Goal: Information Seeking & Learning: Compare options

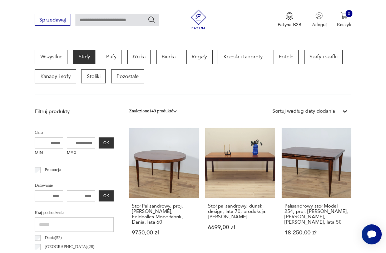
scroll to position [139, 0]
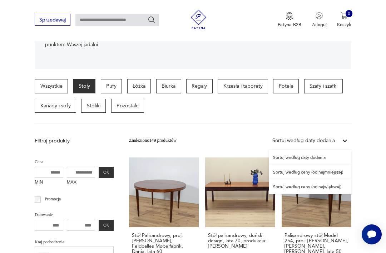
click at [317, 169] on div "Sortuj według ceny (od najmniejszej)" at bounding box center [310, 171] width 83 height 15
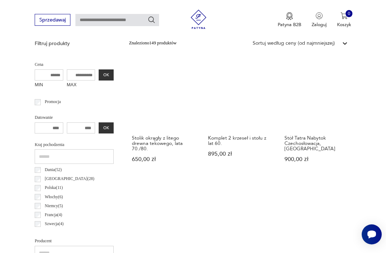
scroll to position [238, 0]
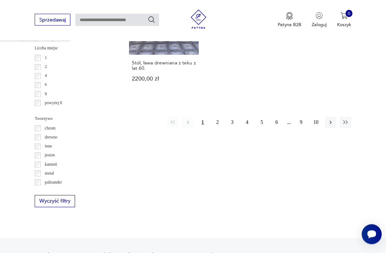
click at [232, 128] on button "3" at bounding box center [232, 122] width 11 height 11
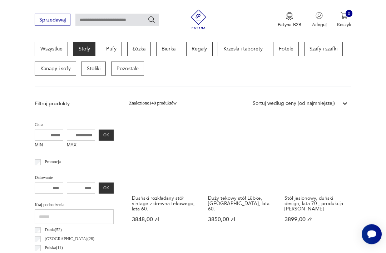
scroll to position [187, 0]
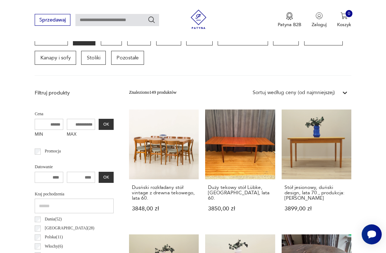
click at [230, 195] on h3 "Duży tekowy stół Lübke, [GEOGRAPHIC_DATA], lata 60." at bounding box center [240, 193] width 64 height 16
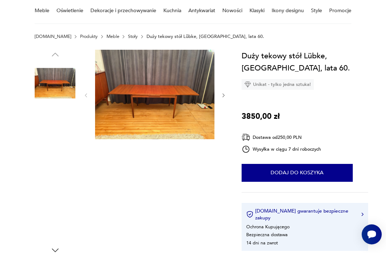
click at [52, 132] on img at bounding box center [55, 128] width 41 height 41
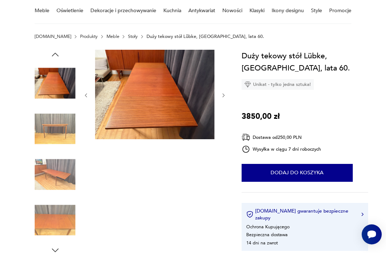
click at [60, 132] on img at bounding box center [55, 128] width 41 height 41
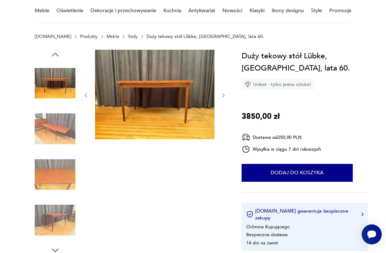
click at [58, 132] on img at bounding box center [55, 128] width 41 height 41
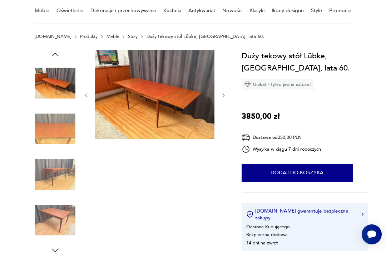
click at [62, 184] on img at bounding box center [55, 174] width 41 height 41
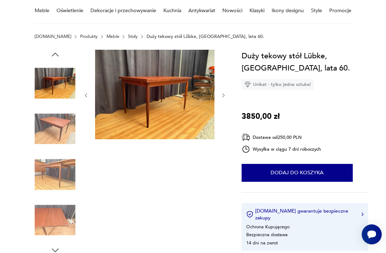
click at [61, 207] on img at bounding box center [55, 220] width 41 height 41
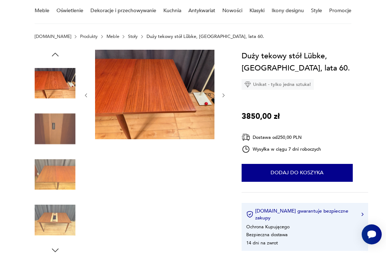
click at [61, 220] on img at bounding box center [55, 220] width 41 height 41
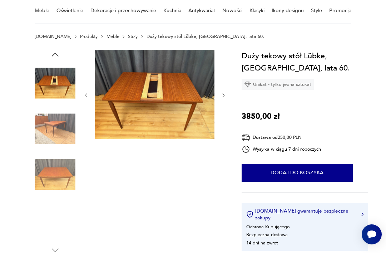
click at [63, 177] on img at bounding box center [55, 174] width 41 height 41
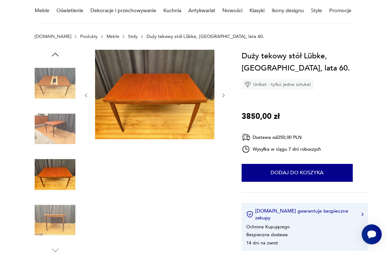
click at [65, 217] on img at bounding box center [55, 220] width 41 height 41
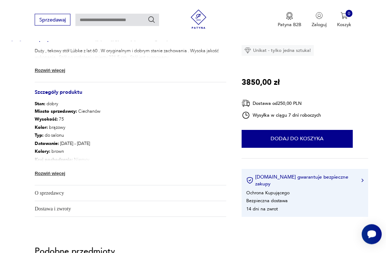
scroll to position [293, 0]
click at [67, 70] on img at bounding box center [69, 70] width 7 height 7
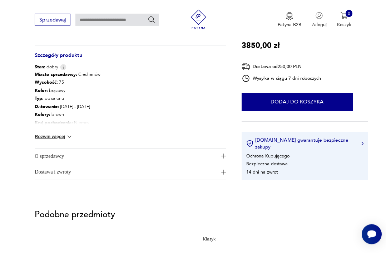
scroll to position [329, 0]
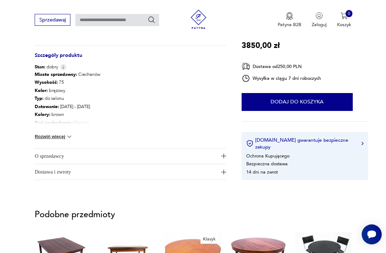
click at [67, 135] on img at bounding box center [69, 136] width 7 height 7
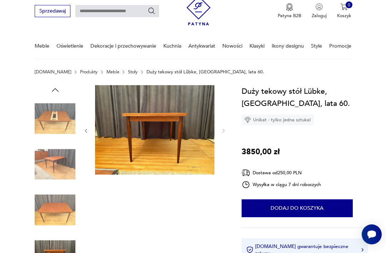
scroll to position [26, 0]
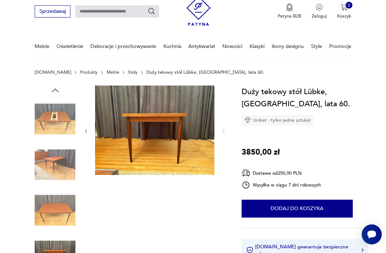
click at [58, 161] on img at bounding box center [55, 164] width 41 height 41
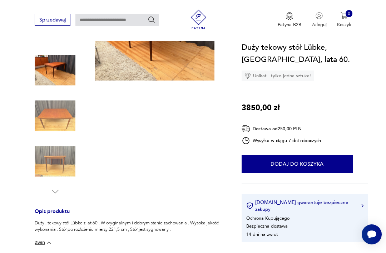
scroll to position [122, 0]
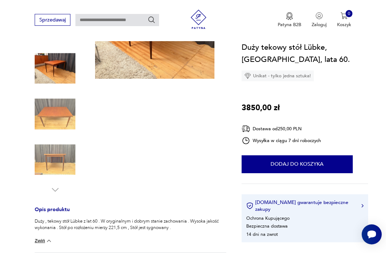
click at [56, 122] on img at bounding box center [55, 114] width 41 height 41
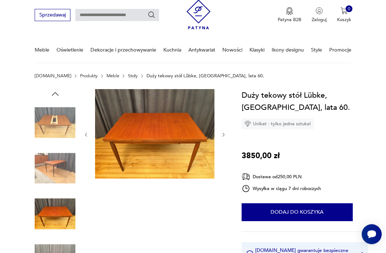
scroll to position [21, 0]
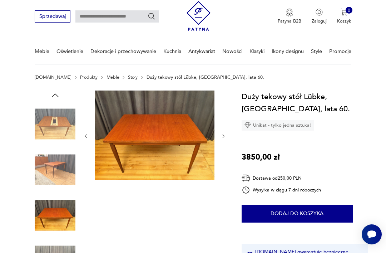
click at [132, 153] on img at bounding box center [154, 135] width 119 height 90
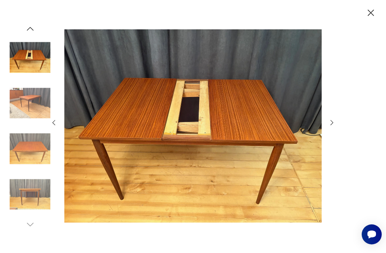
scroll to position [10, 0]
click at [370, 13] on icon "button" at bounding box center [371, 13] width 6 height 6
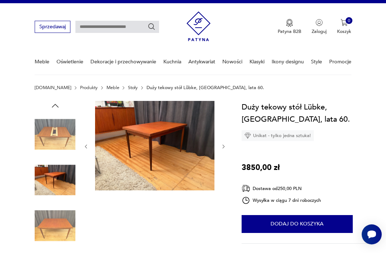
scroll to position [0, 0]
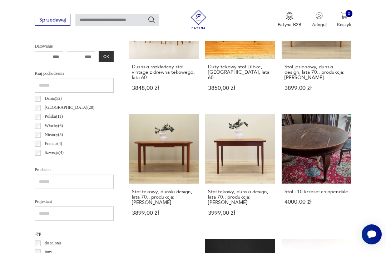
scroll to position [321, 0]
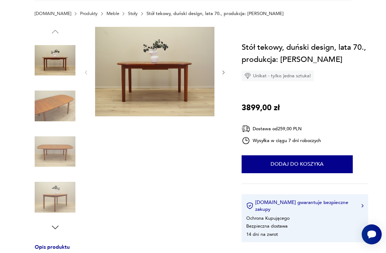
click at [48, 103] on img at bounding box center [55, 105] width 41 height 41
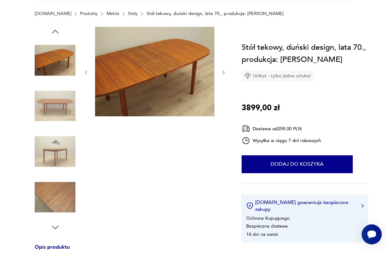
click at [52, 99] on img at bounding box center [55, 105] width 41 height 41
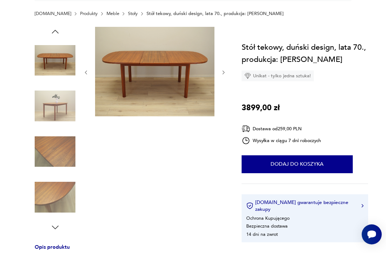
click at [56, 114] on img at bounding box center [55, 105] width 41 height 41
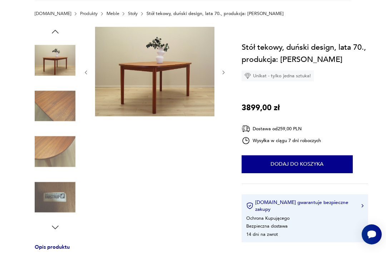
click at [51, 135] on img at bounding box center [55, 151] width 41 height 41
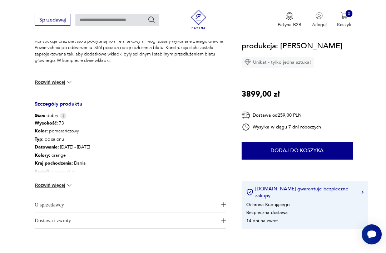
scroll to position [319, 0]
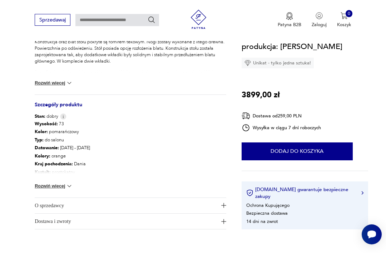
click at [69, 189] on img at bounding box center [69, 185] width 7 height 7
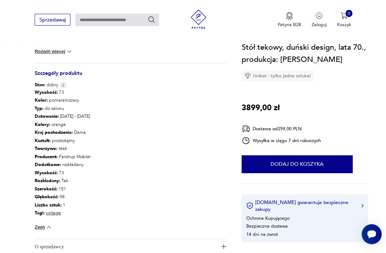
scroll to position [350, 0]
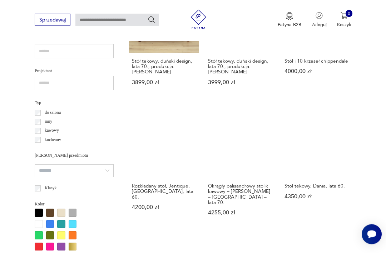
scroll to position [438, 0]
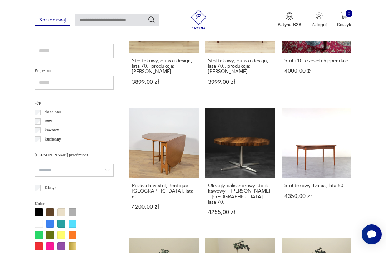
click at [309, 196] on div "Stół tekowy, Dania, lata 60. 4350,00 zł" at bounding box center [317, 195] width 70 height 34
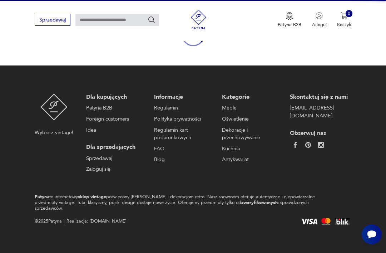
scroll to position [62, 0]
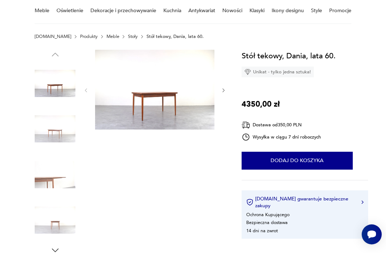
click at [134, 78] on img at bounding box center [154, 90] width 119 height 80
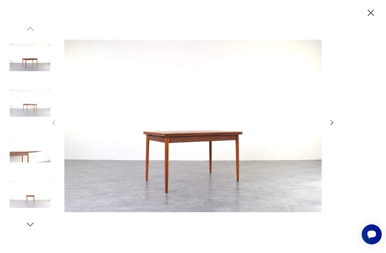
click at [331, 127] on icon "button" at bounding box center [332, 123] width 8 height 8
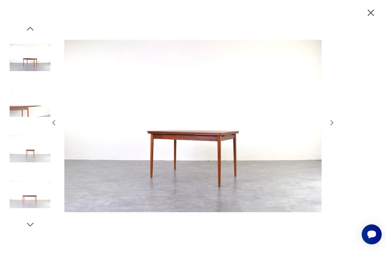
click at [340, 132] on div at bounding box center [193, 126] width 386 height 253
click at [334, 127] on icon "button" at bounding box center [332, 123] width 8 height 8
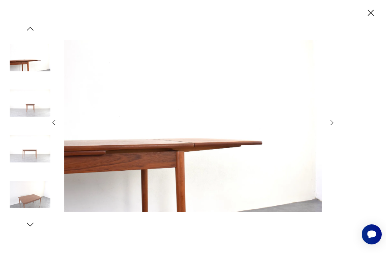
click at [335, 127] on icon "button" at bounding box center [332, 123] width 8 height 8
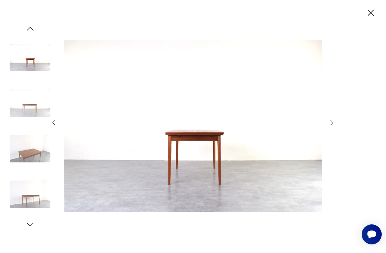
click at [335, 127] on icon "button" at bounding box center [332, 123] width 8 height 8
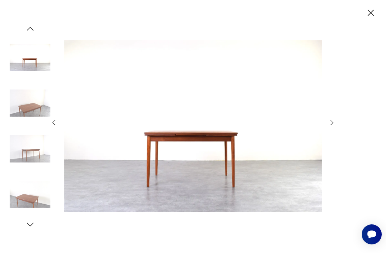
click at [332, 128] on div at bounding box center [193, 126] width 286 height 203
click at [333, 125] on icon "button" at bounding box center [332, 122] width 3 height 5
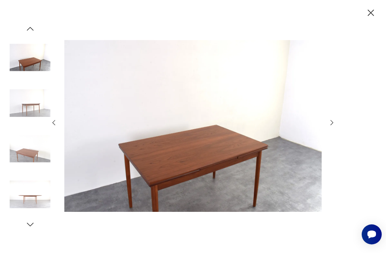
click at [334, 127] on icon "button" at bounding box center [332, 123] width 8 height 8
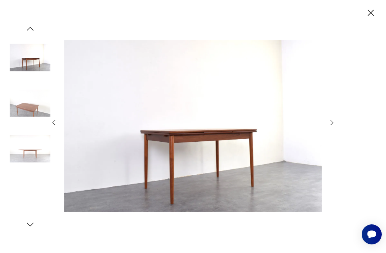
click at [335, 127] on icon "button" at bounding box center [332, 123] width 8 height 8
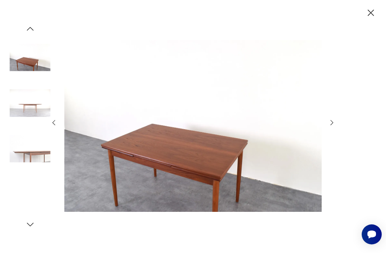
click at [333, 127] on icon "button" at bounding box center [332, 123] width 8 height 8
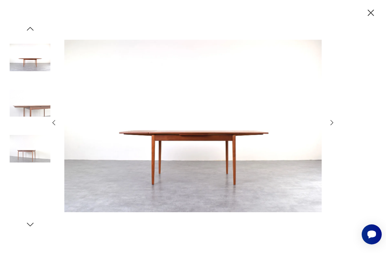
click at [330, 127] on icon "button" at bounding box center [332, 123] width 8 height 8
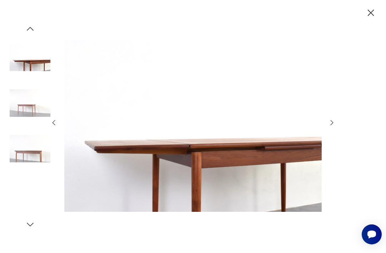
click at [330, 127] on icon "button" at bounding box center [332, 123] width 8 height 8
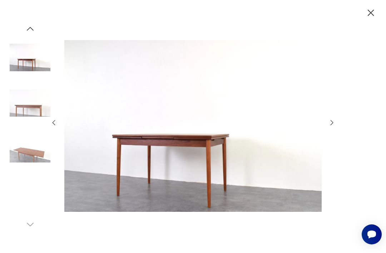
click at [331, 127] on icon "button" at bounding box center [332, 123] width 8 height 8
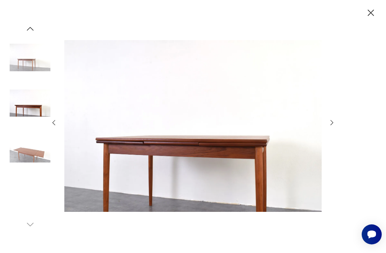
click at [331, 127] on icon "button" at bounding box center [332, 123] width 8 height 8
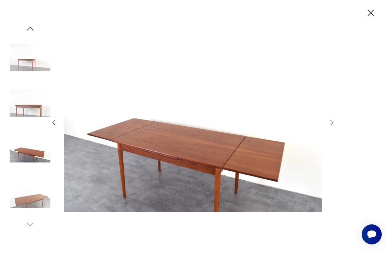
click at [331, 127] on icon "button" at bounding box center [332, 123] width 8 height 8
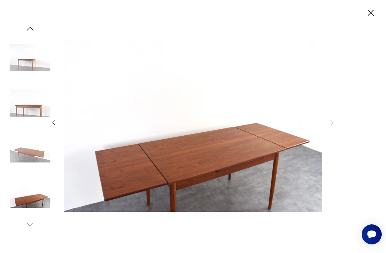
click at [331, 138] on div at bounding box center [193, 126] width 286 height 203
click at [369, 18] on icon "button" at bounding box center [370, 12] width 11 height 11
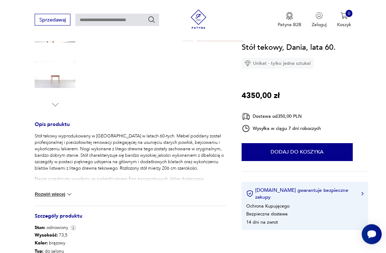
scroll to position [207, 0]
click at [68, 196] on img at bounding box center [69, 194] width 7 height 7
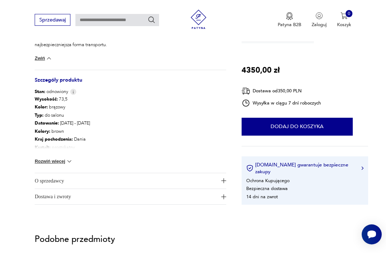
click at [71, 164] on img at bounding box center [69, 161] width 7 height 7
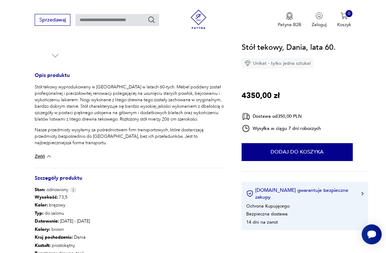
scroll to position [256, 0]
